Goal: Navigation & Orientation: Go to known website

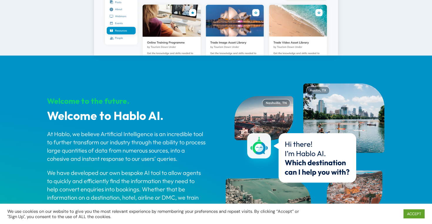
scroll to position [430, 0]
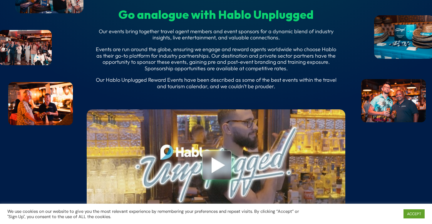
scroll to position [2026, 0]
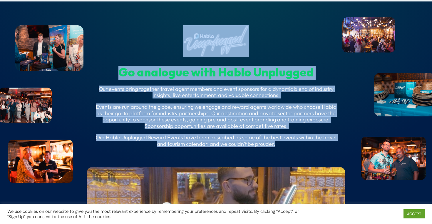
drag, startPoint x: 127, startPoint y: 84, endPoint x: 290, endPoint y: 167, distance: 183.6
copy div "Loremipsu do sit ametcons, adi eli seddoeiu. Te Incid, u l etd ma a enimadm ve …"
